Goal: Share content

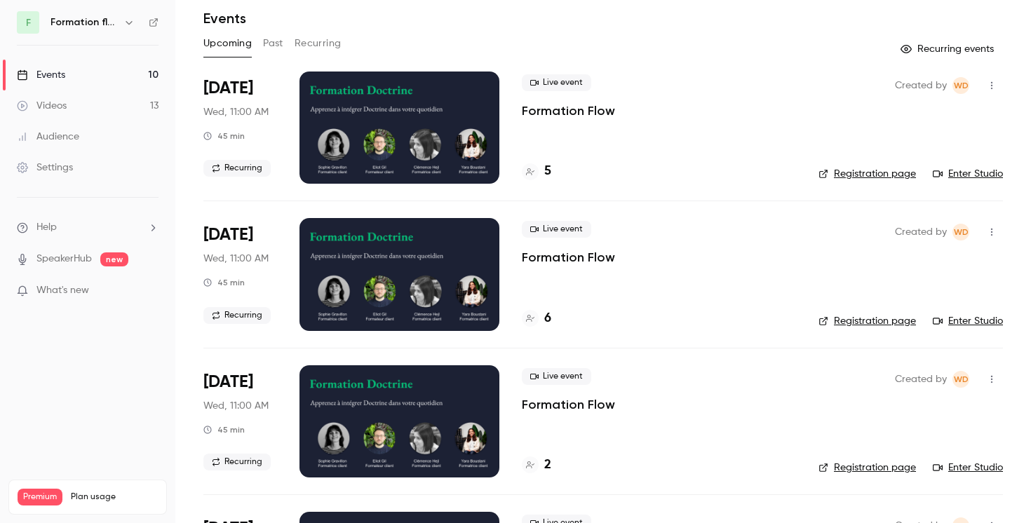
scroll to position [53, 0]
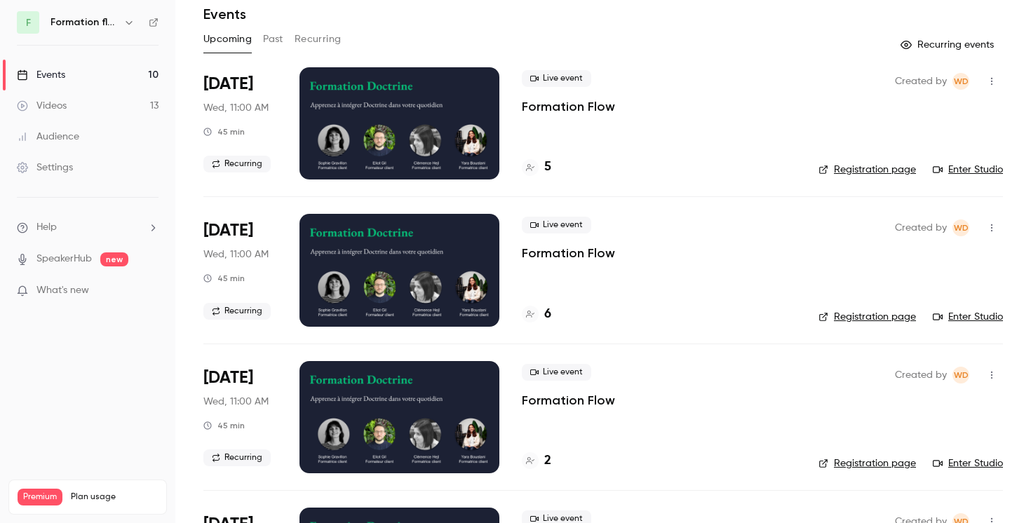
click at [133, 32] on div "F Formation flow" at bounding box center [88, 22] width 142 height 22
click at [130, 22] on icon "button" at bounding box center [129, 23] width 6 height 4
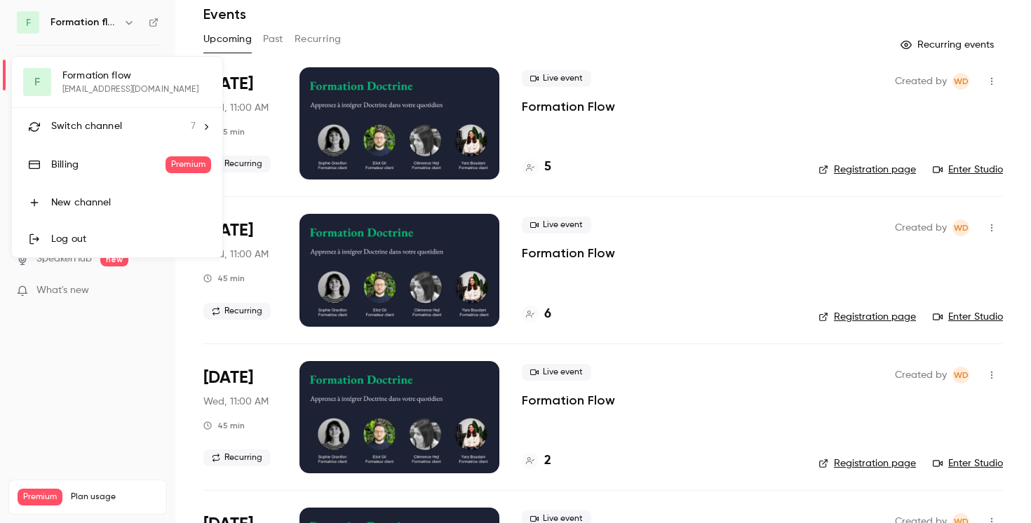
click at [110, 128] on span "Switch channel" at bounding box center [86, 126] width 71 height 15
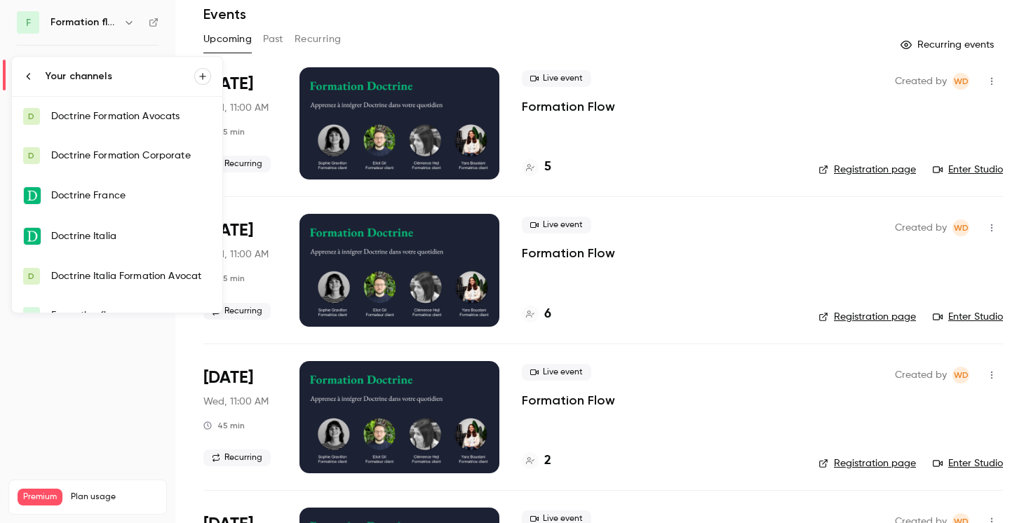
click at [139, 123] on link "D Doctrine Formation Avocats" at bounding box center [117, 116] width 210 height 39
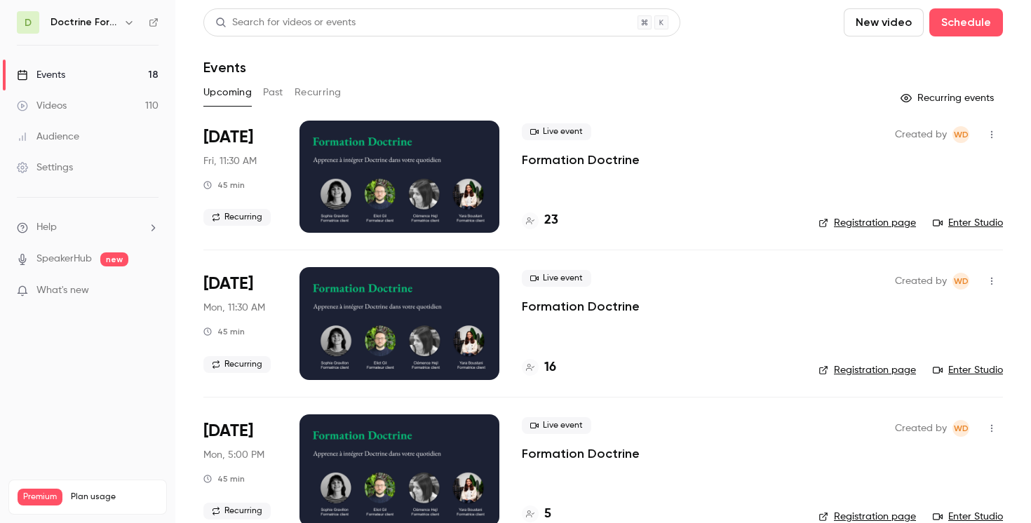
click at [993, 135] on icon "button" at bounding box center [991, 135] width 11 height 10
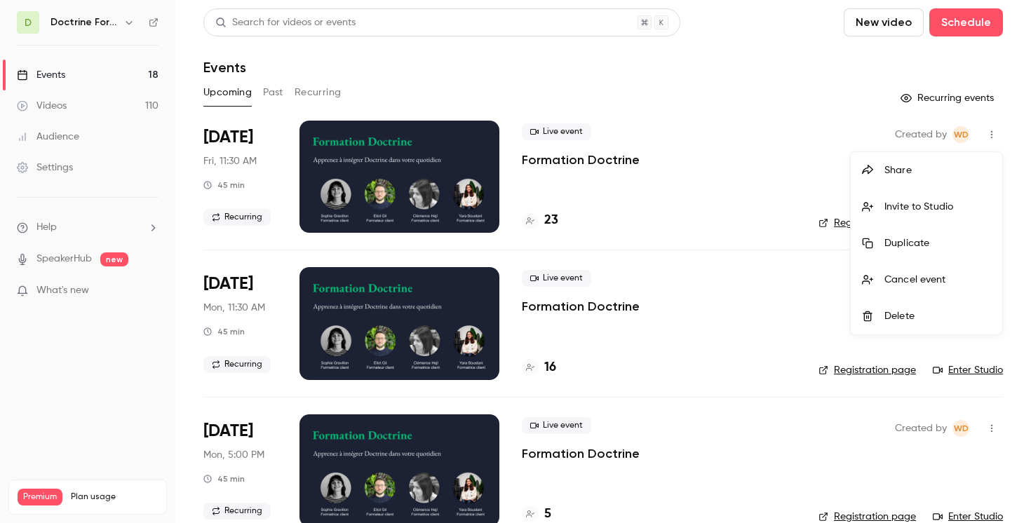
click at [895, 163] on div "Share" at bounding box center [937, 170] width 107 height 14
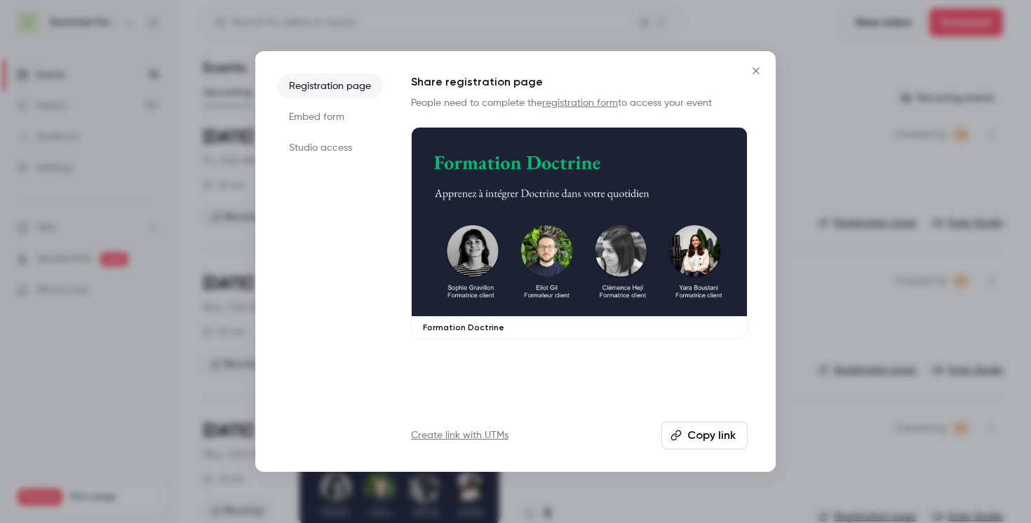
click at [351, 126] on li "Embed form" at bounding box center [330, 116] width 105 height 25
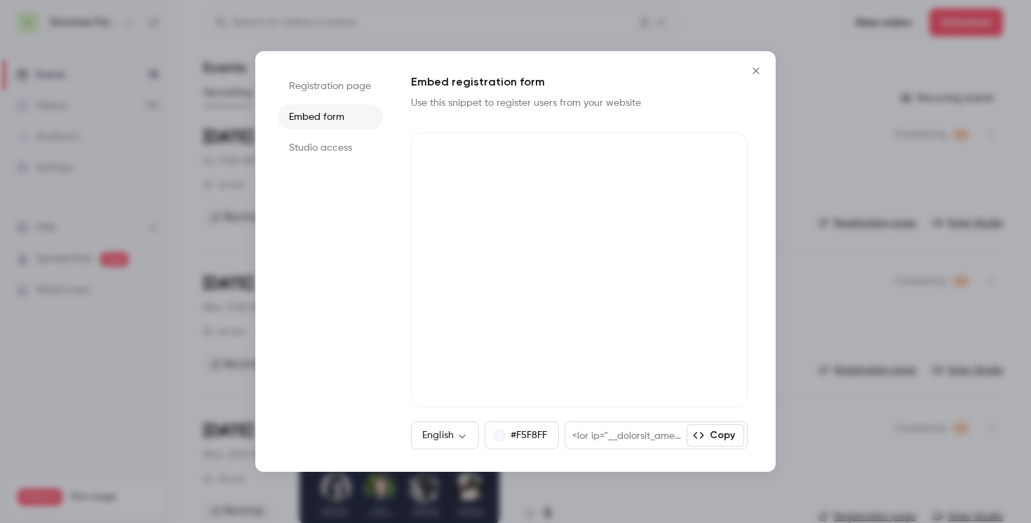
click at [755, 66] on icon "Close" at bounding box center [756, 70] width 17 height 11
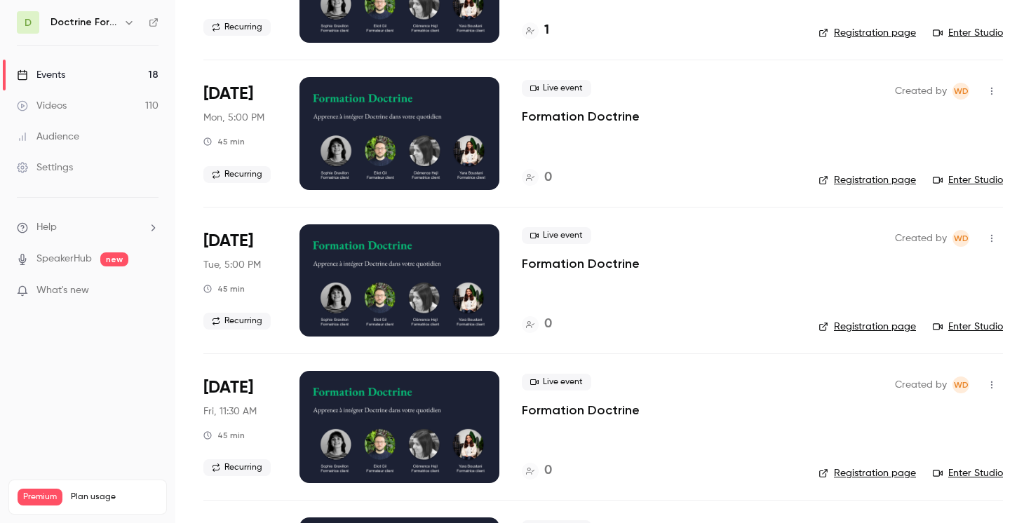
scroll to position [2230, 0]
